Goal: Obtain resource: Download file/media

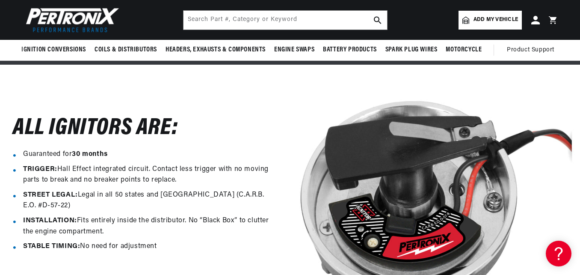
scroll to position [0, 259]
click at [297, 16] on input "text" at bounding box center [286, 20] width 204 height 19
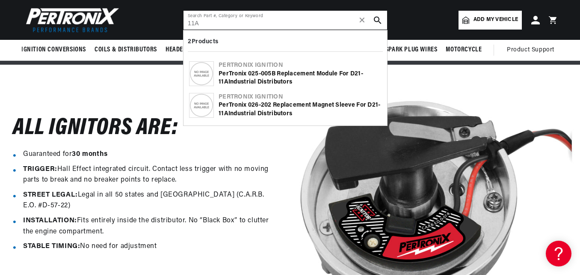
scroll to position [0, 0]
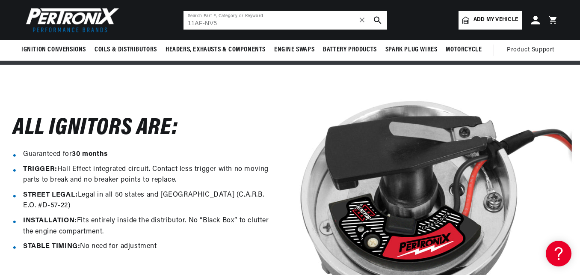
type input "11AF-NV5"
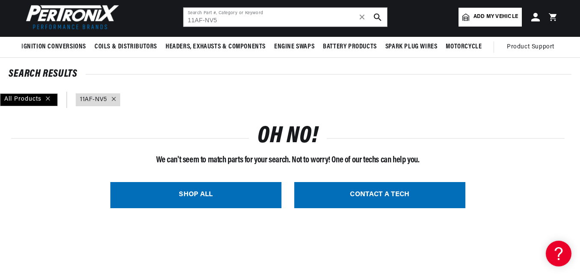
scroll to position [51, 0]
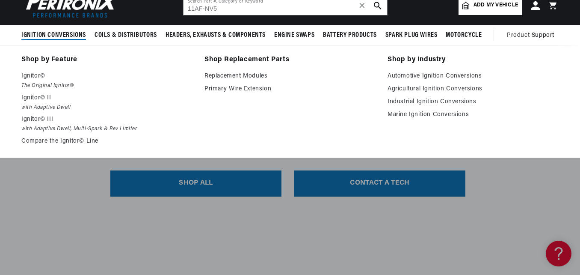
click at [62, 33] on span "Ignition Conversions" at bounding box center [53, 35] width 65 height 9
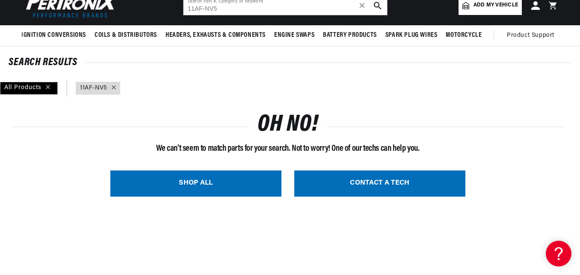
scroll to position [0, 177]
click at [486, 6] on span "Add my vehicle" at bounding box center [496, 5] width 45 height 8
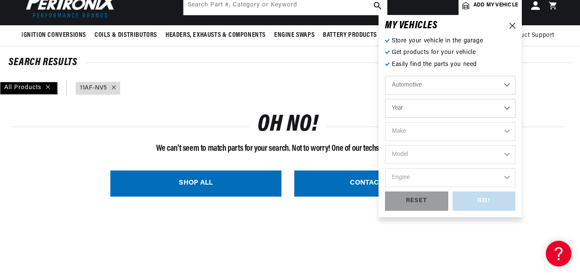
scroll to position [0, 259]
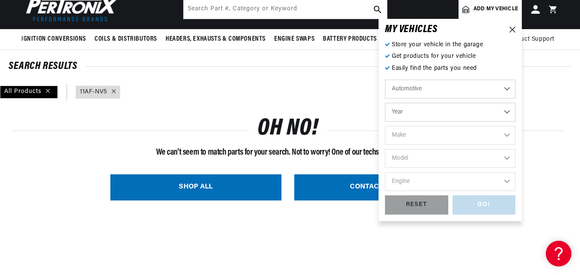
click at [421, 110] on select "Year 2024 2023 2022 2021 2020 2019 2018 2017 2016 2015 2014 2013 2012 2011 2010…" at bounding box center [450, 112] width 131 height 19
select select "1970"
click at [385, 103] on select "Year 2024 2023 2022 2021 2020 2019 2018 2017 2016 2015 2014 2013 2012 2011 2010…" at bounding box center [450, 112] width 131 height 19
select select "1970"
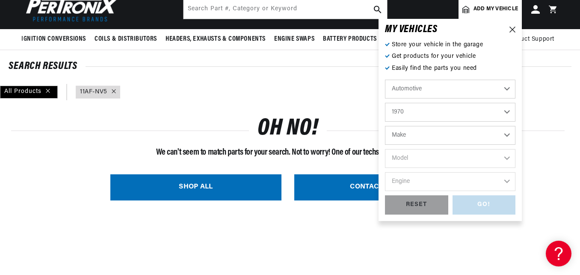
click at [449, 135] on select "Make Alfa Romeo American Motors Aston Martin Audi Austin Austin Healey Avanti B…" at bounding box center [450, 135] width 131 height 19
select select "Chevrolet"
click at [385, 126] on select "Make Alfa Romeo American Motors Aston Martin Audi Austin Austin Healey Avanti B…" at bounding box center [450, 135] width 131 height 19
select select "Chevrolet"
click at [409, 158] on select "Model Bel Air Biscayne Blazer Brookwood C10 Pickup C10 Suburban C20 Pickup C20 …" at bounding box center [450, 158] width 131 height 19
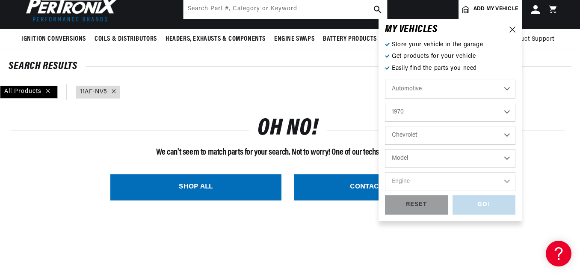
scroll to position [0, 259]
select select "Chevelle"
click at [385, 149] on select "Model Bel Air Biscayne Blazer Brookwood C10 Pickup C10 Suburban C20 Pickup C20 …" at bounding box center [450, 158] width 131 height 19
select select "Chevelle"
click at [412, 178] on select "Engine 3.2L 4.6L 5.3L 5.4L 230cid / 3.8L 250cid / 4.1L 305cid / 5.0L 307cid / 5…" at bounding box center [450, 181] width 131 height 19
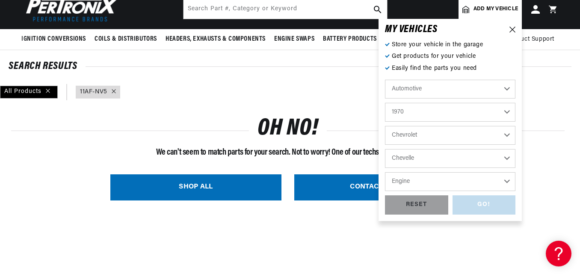
select select "396cid-6.5L"
click at [385, 172] on select "Engine 3.2L 4.6L 5.3L 5.4L 230cid / 3.8L 250cid / 4.1L 305cid / 5.0L 307cid / 5…" at bounding box center [450, 181] width 131 height 19
select select "396cid-6.5L"
click at [468, 203] on div "GO!" at bounding box center [484, 204] width 63 height 19
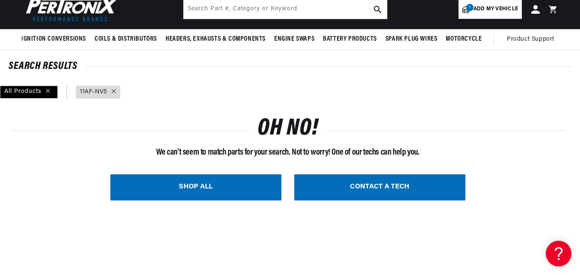
type input "11AF-NV5"
click at [359, 9] on span "✕" at bounding box center [363, 9] width 8 height 0
click at [115, 92] on icon at bounding box center [114, 91] width 4 height 4
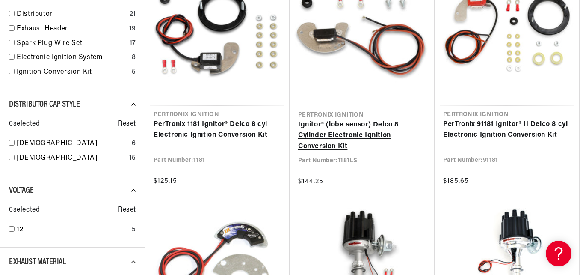
scroll to position [202, 0]
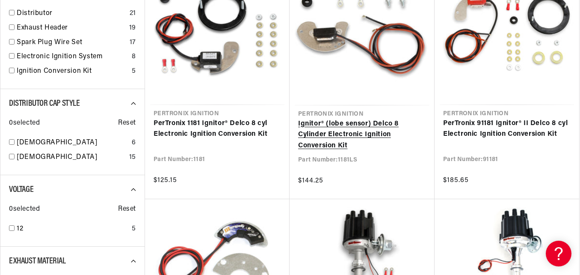
click at [303, 119] on link "Ignitor® (lobe sensor) Delco 8 Cylinder Electronic Ignition Conversion Kit" at bounding box center [362, 135] width 128 height 33
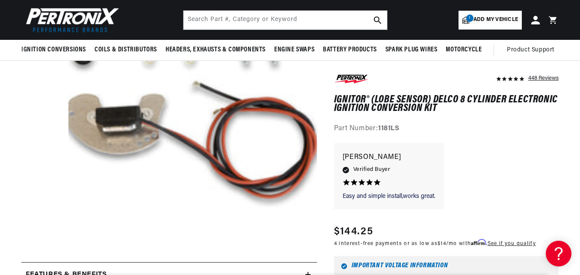
scroll to position [120, 0]
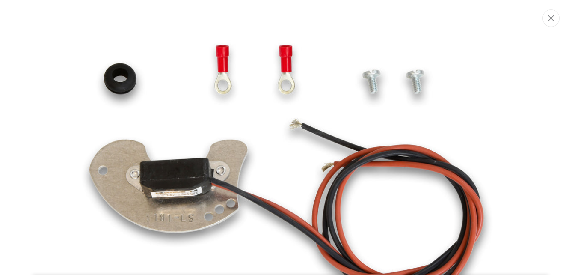
scroll to position [102, 0]
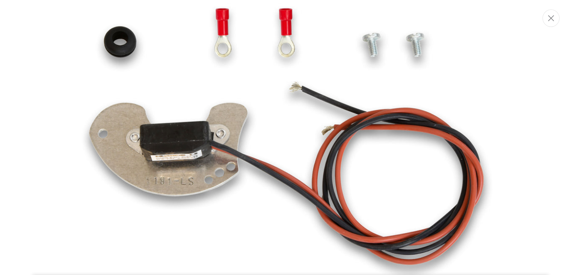
click at [187, 156] on img "Media gallery" at bounding box center [290, 137] width 462 height 462
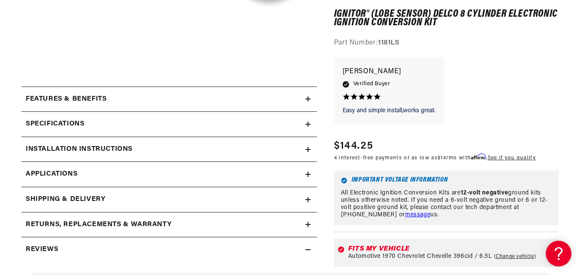
scroll to position [325, 0]
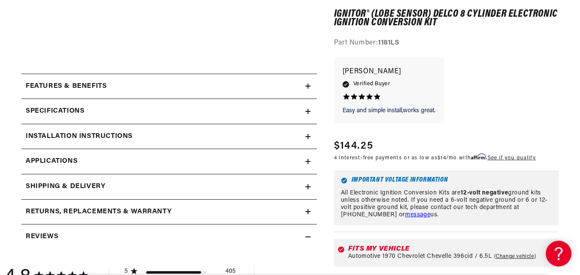
click at [310, 109] on icon at bounding box center [308, 111] width 5 height 5
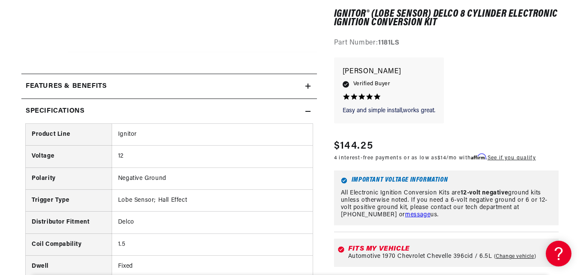
click at [309, 109] on icon at bounding box center [308, 111] width 5 height 5
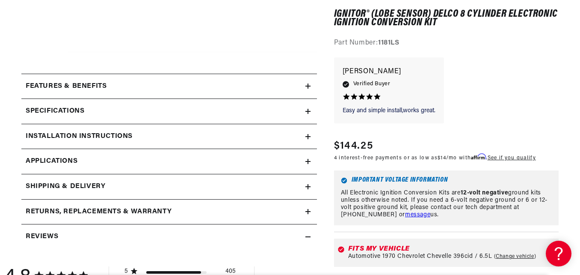
scroll to position [0, 66]
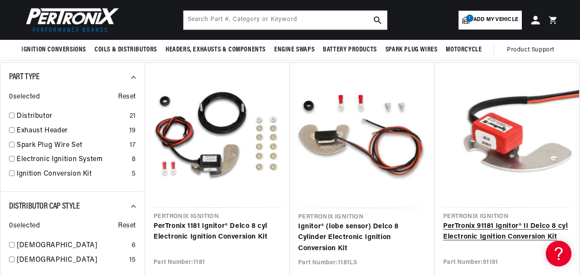
click at [485, 221] on link "PerTronix 91181 Ignitor® II Delco 8 cyl Electronic Ignition Conversion Kit" at bounding box center [507, 232] width 128 height 22
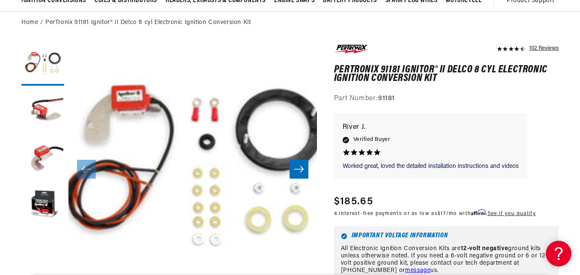
scroll to position [17, 0]
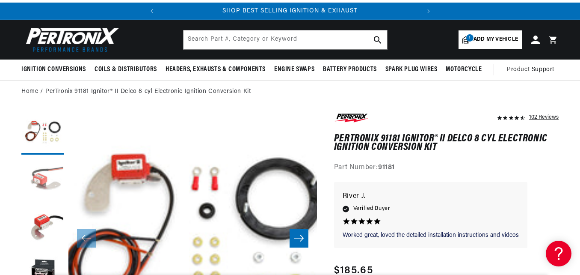
click at [56, 177] on button "Load image 2 in gallery view" at bounding box center [42, 180] width 43 height 43
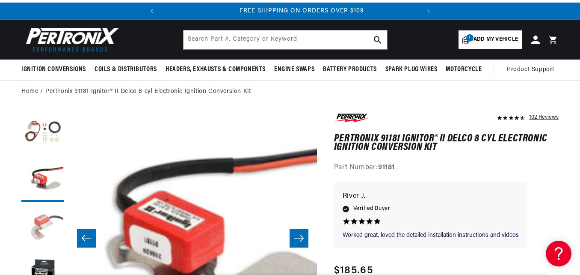
scroll to position [0, 259]
click at [44, 217] on button "Load image 3 in gallery view" at bounding box center [42, 227] width 43 height 43
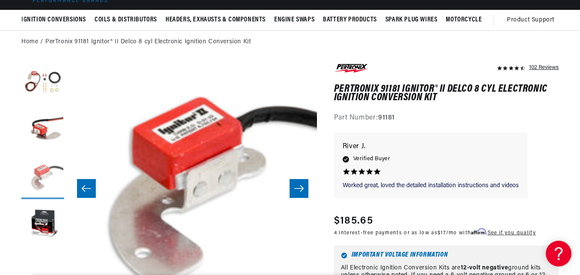
scroll to position [68, 0]
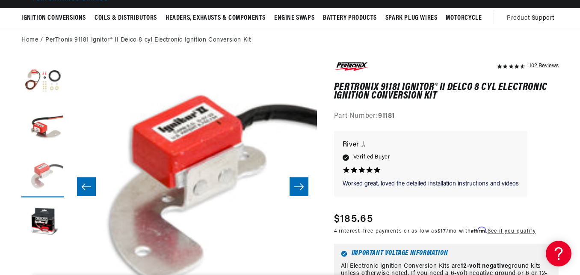
click at [44, 217] on button "Load image 4 in gallery view" at bounding box center [42, 223] width 43 height 43
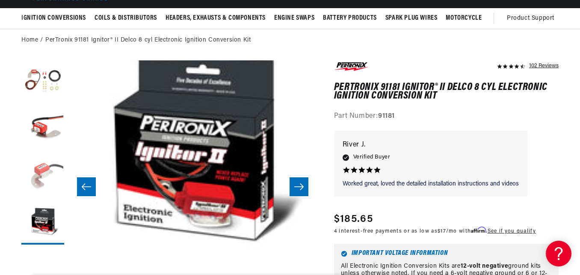
click at [39, 187] on button "Load image 3 in gallery view" at bounding box center [42, 176] width 43 height 43
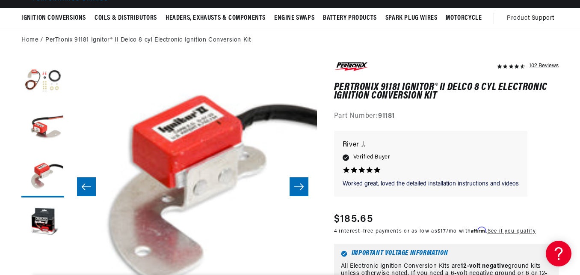
scroll to position [0, 0]
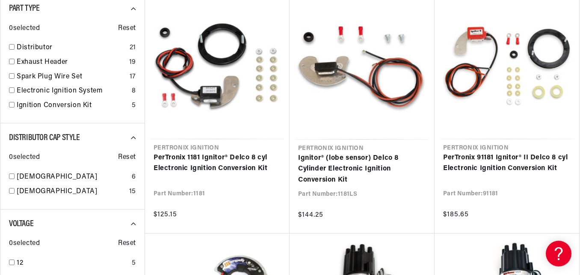
scroll to position [184, 0]
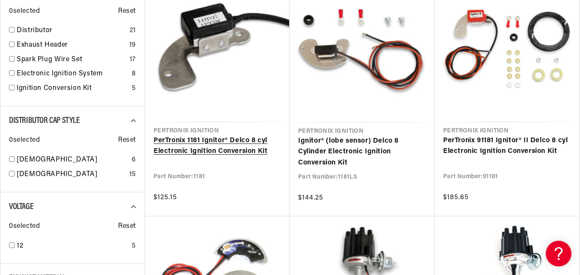
drag, startPoint x: 0, startPoint y: 0, endPoint x: 255, endPoint y: 149, distance: 295.4
click at [255, 149] on link "PerTronix 1181 Ignitor® Delco 8 cyl Electronic Ignition Conversion Kit" at bounding box center [218, 146] width 128 height 22
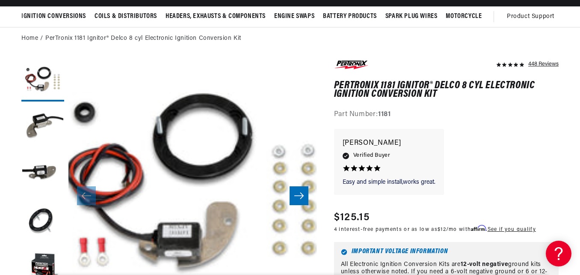
scroll to position [86, 0]
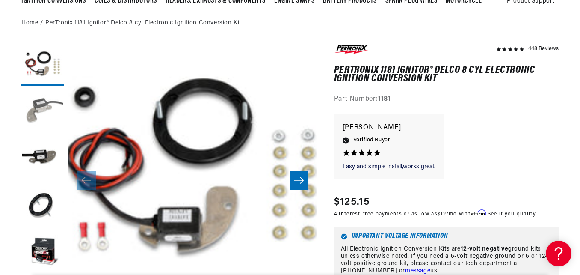
click at [36, 98] on button "Load image 2 in gallery view" at bounding box center [42, 111] width 43 height 43
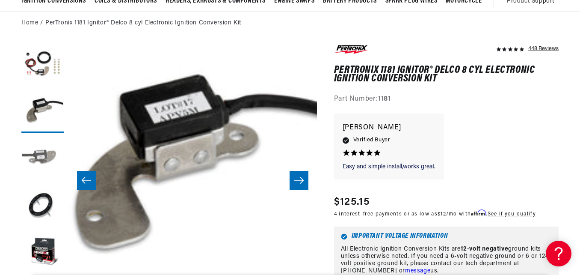
scroll to position [0, 259]
click at [43, 149] on button "Load image 3 in gallery view" at bounding box center [42, 158] width 43 height 43
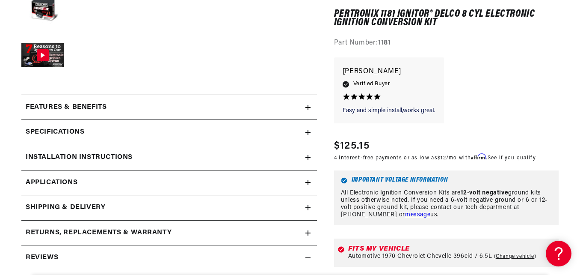
scroll to position [342, 0]
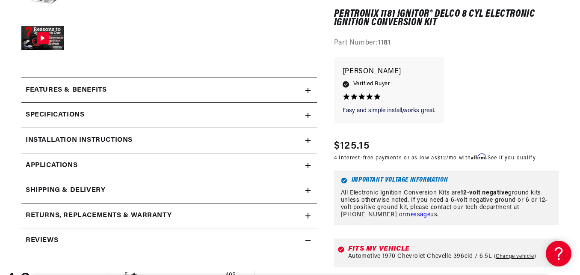
click at [306, 140] on icon at bounding box center [308, 140] width 5 height 5
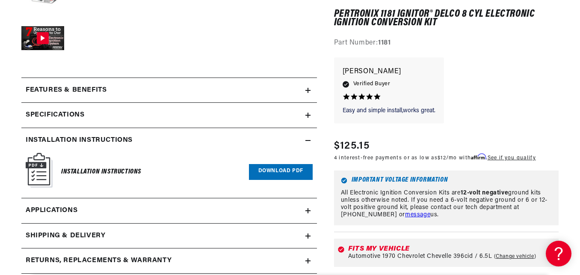
click at [284, 169] on link "Download PDF" at bounding box center [281, 172] width 64 height 16
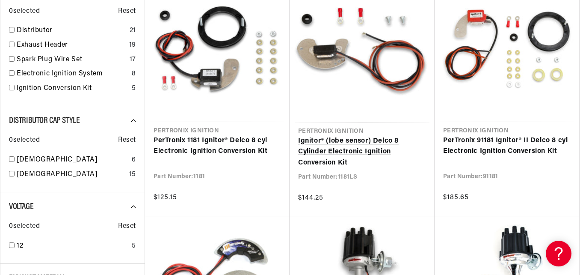
scroll to position [0, 259]
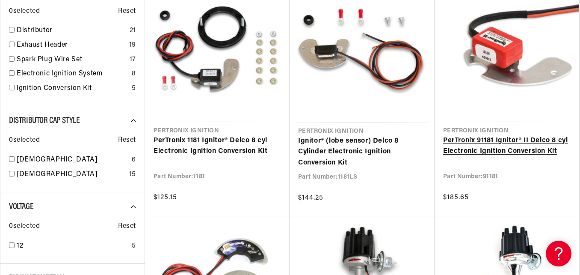
click at [483, 151] on link "PerTronix 91181 Ignitor® II Delco 8 cyl Electronic Ignition Conversion Kit" at bounding box center [507, 146] width 128 height 22
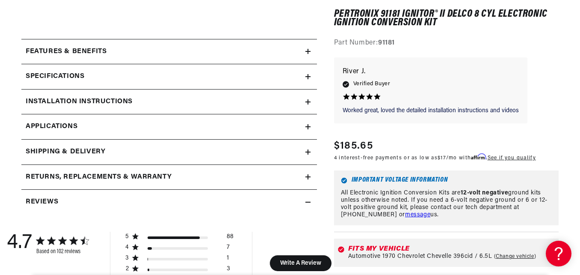
scroll to position [370, 0]
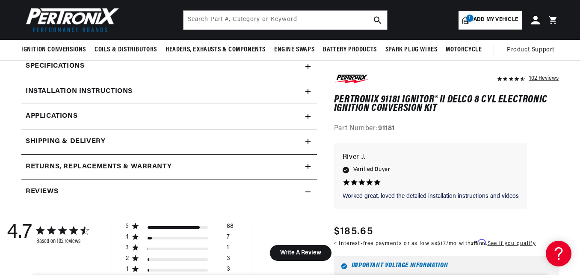
click at [289, 89] on div "Installation instructions" at bounding box center [163, 91] width 284 height 11
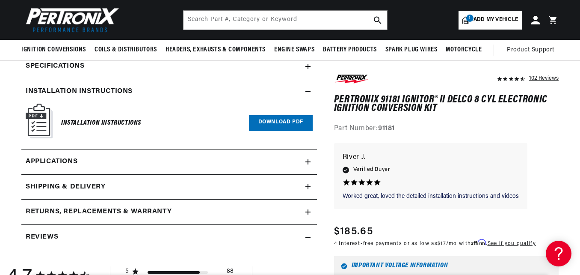
click at [280, 126] on link "Download PDF" at bounding box center [281, 123] width 64 height 16
